Goal: Information Seeking & Learning: Learn about a topic

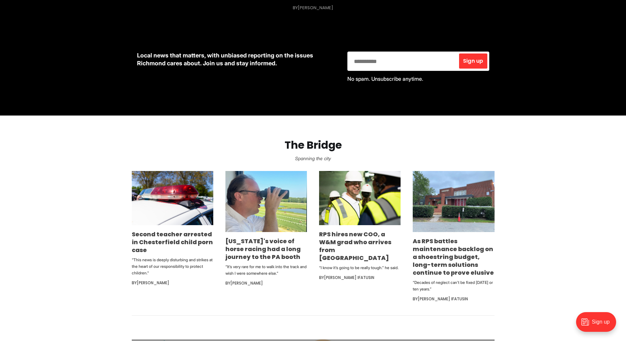
scroll to position [329, 0]
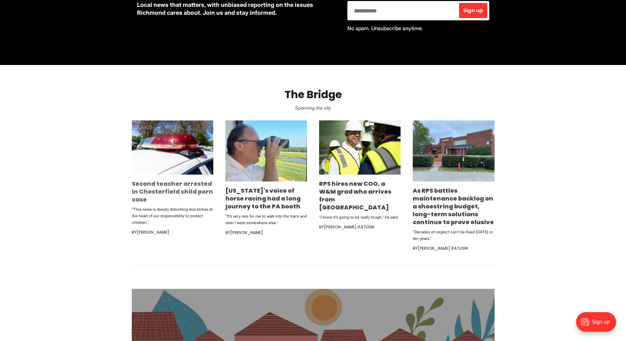
click at [164, 190] on link "Second teacher arrested in Chesterfield child porn case" at bounding box center [172, 192] width 81 height 24
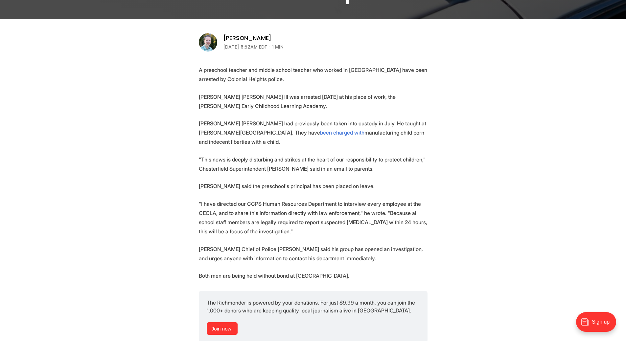
scroll to position [197, 0]
drag, startPoint x: 369, startPoint y: 96, endPoint x: 247, endPoint y: 105, distance: 122.3
click at [247, 105] on p "[PERSON_NAME] [PERSON_NAME] III was arrested [DATE] at his place of work, the […" at bounding box center [313, 101] width 229 height 18
copy p "[PERSON_NAME] Early Childhood Learning Academy."
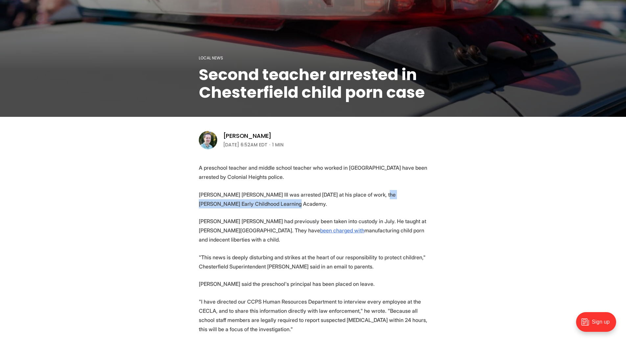
scroll to position [99, 0]
